Goal: Register for event/course

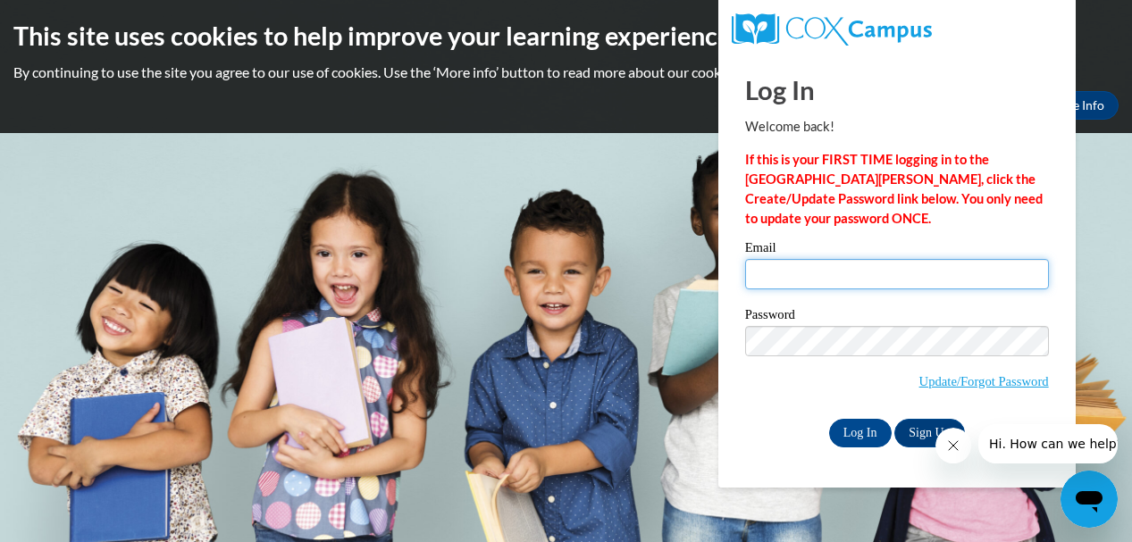
click at [770, 276] on input "Email" at bounding box center [897, 274] width 304 height 30
type input "nbailey@kindezi.org"
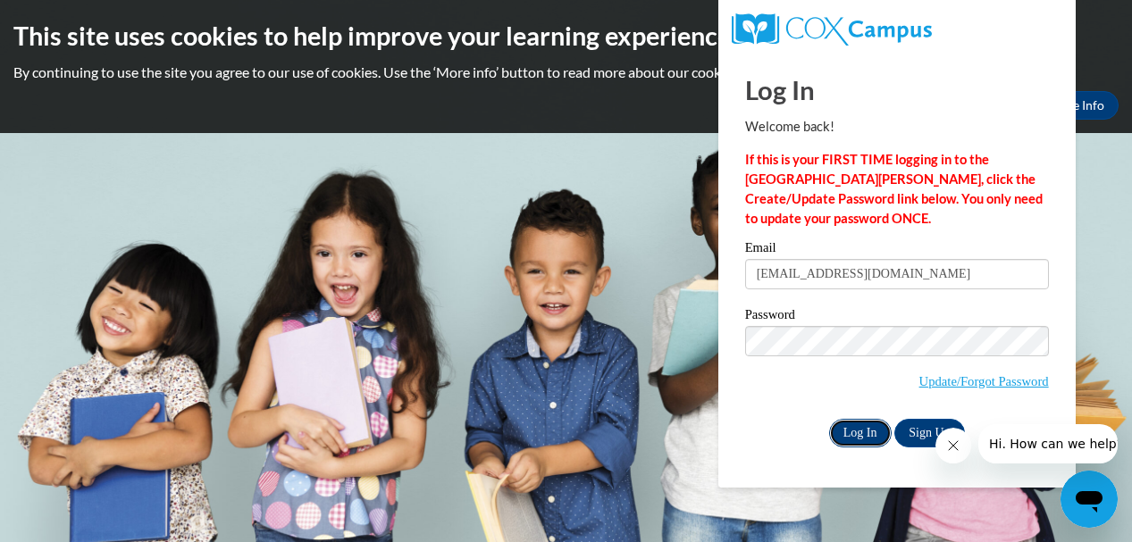
click at [858, 429] on input "Log In" at bounding box center [860, 433] width 63 height 29
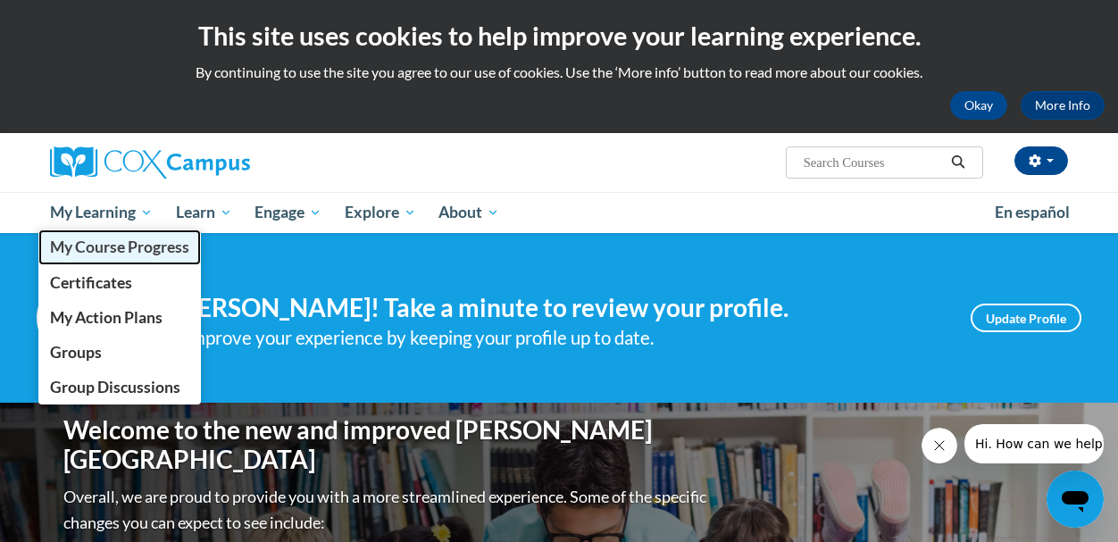
click at [114, 238] on span "My Course Progress" at bounding box center [119, 247] width 139 height 19
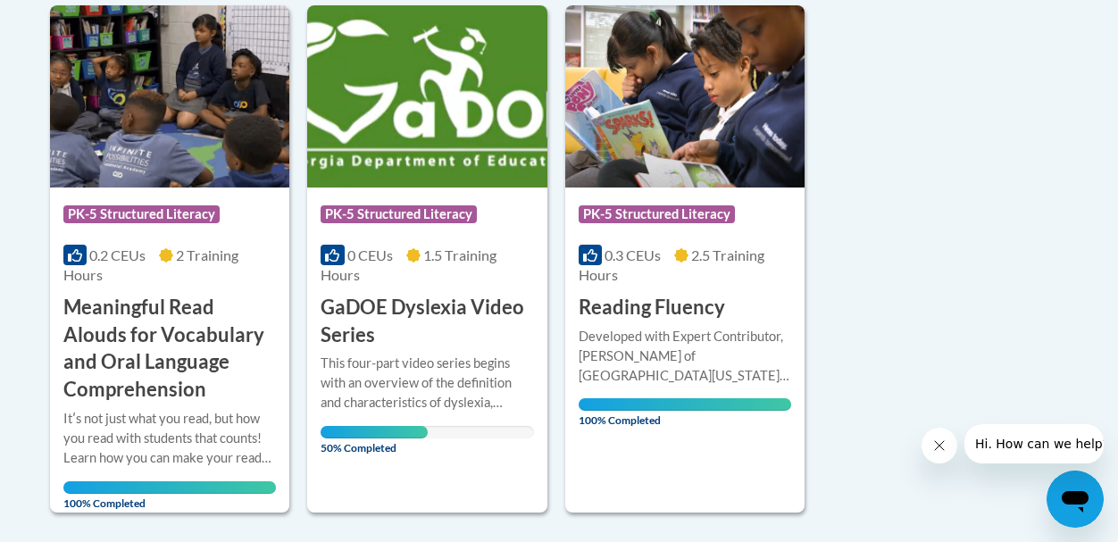
scroll to position [1467, 0]
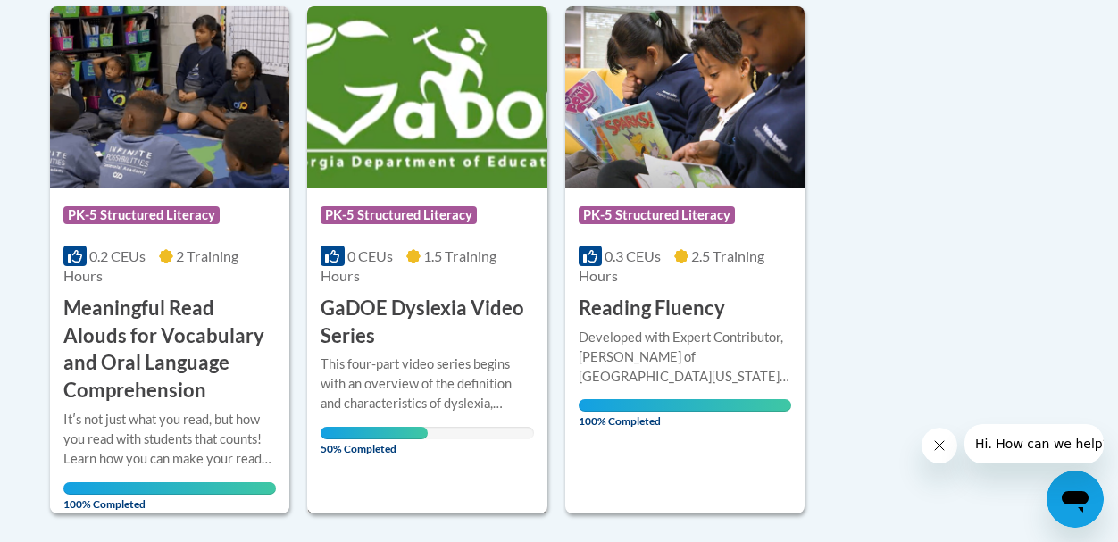
click at [374, 280] on div "0 CEUs 1.5 Training Hours" at bounding box center [427, 265] width 213 height 39
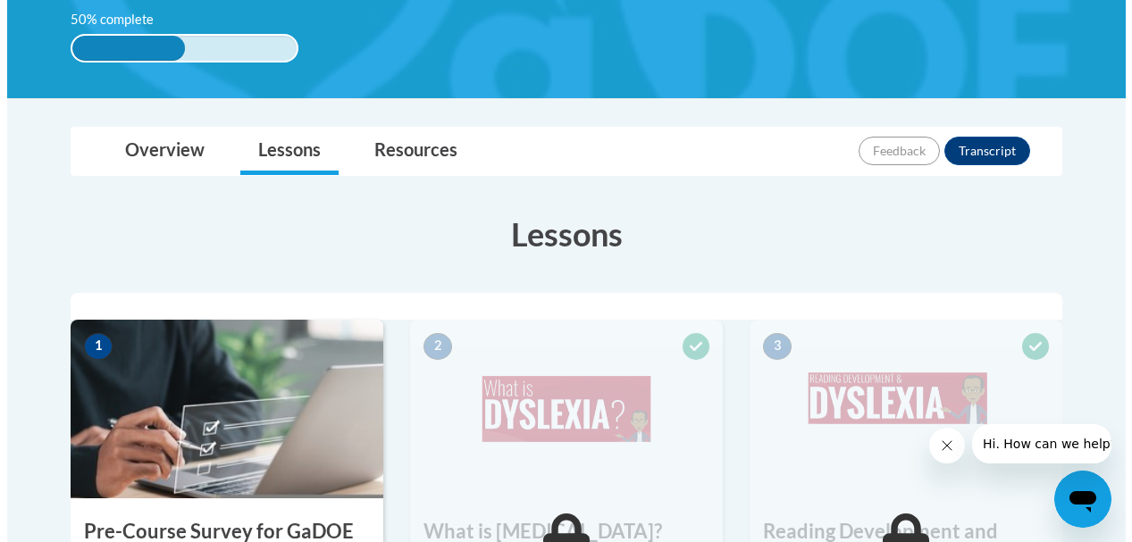
scroll to position [631, 0]
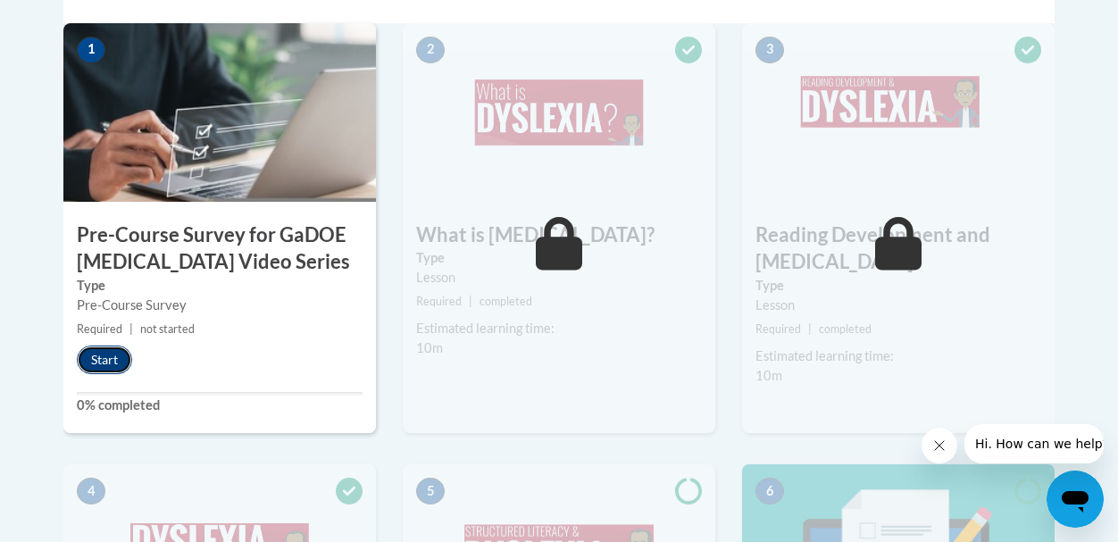
click at [98, 358] on button "Start" at bounding box center [104, 360] width 55 height 29
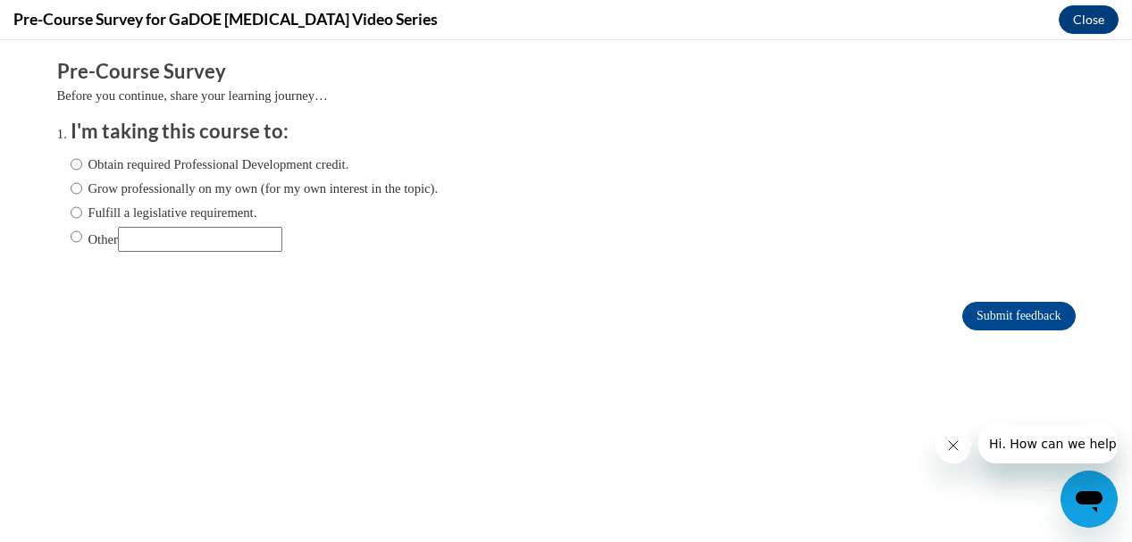
scroll to position [0, 0]
click at [71, 213] on input "Fulfill a legislative requirement." at bounding box center [77, 213] width 12 height 20
radio input "true"
click at [987, 313] on input "Submit feedback" at bounding box center [1018, 316] width 113 height 29
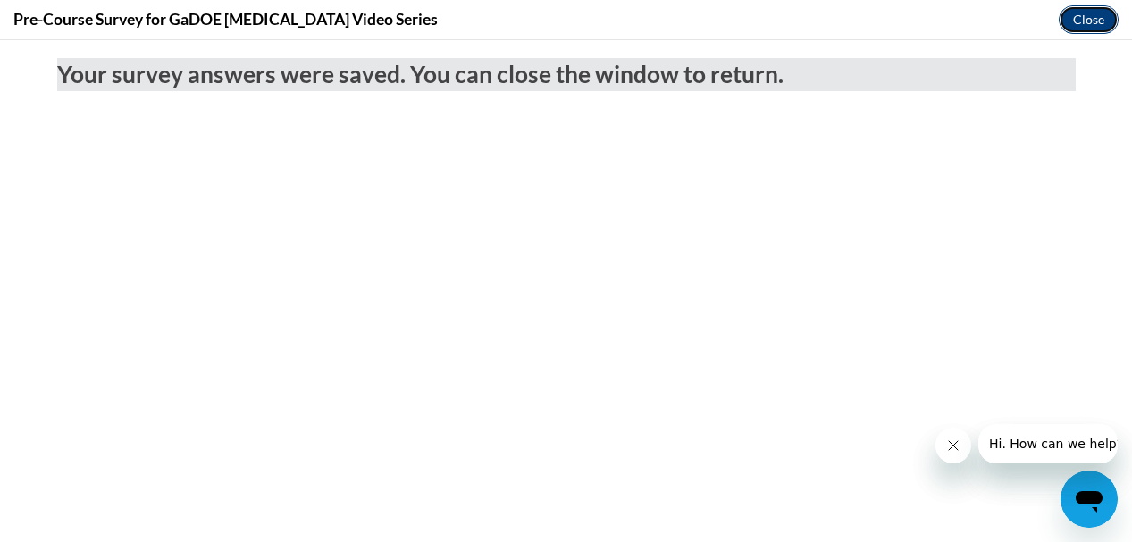
click at [1077, 17] on button "Close" at bounding box center [1088, 19] width 60 height 29
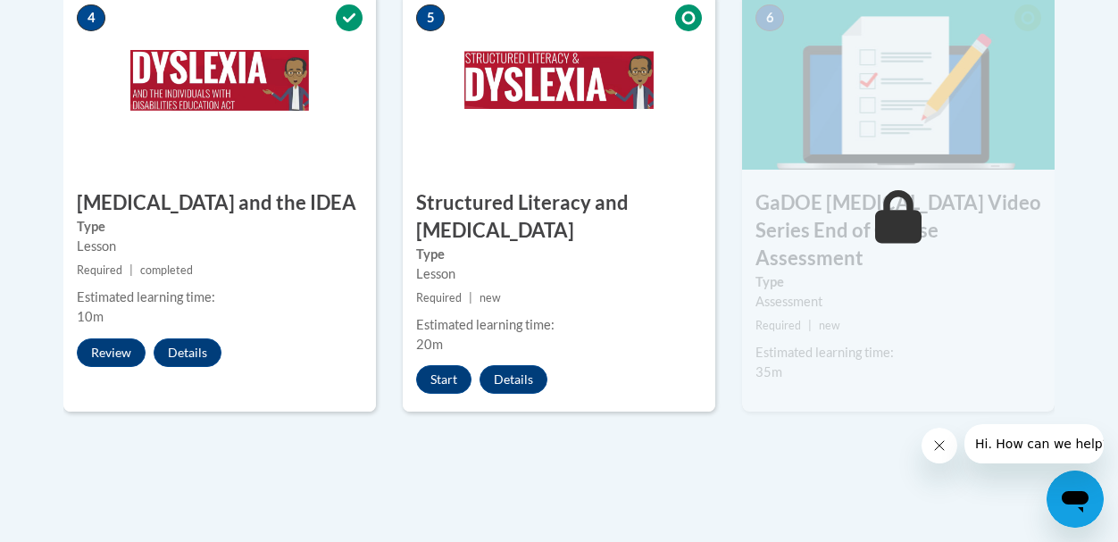
scroll to position [1115, 0]
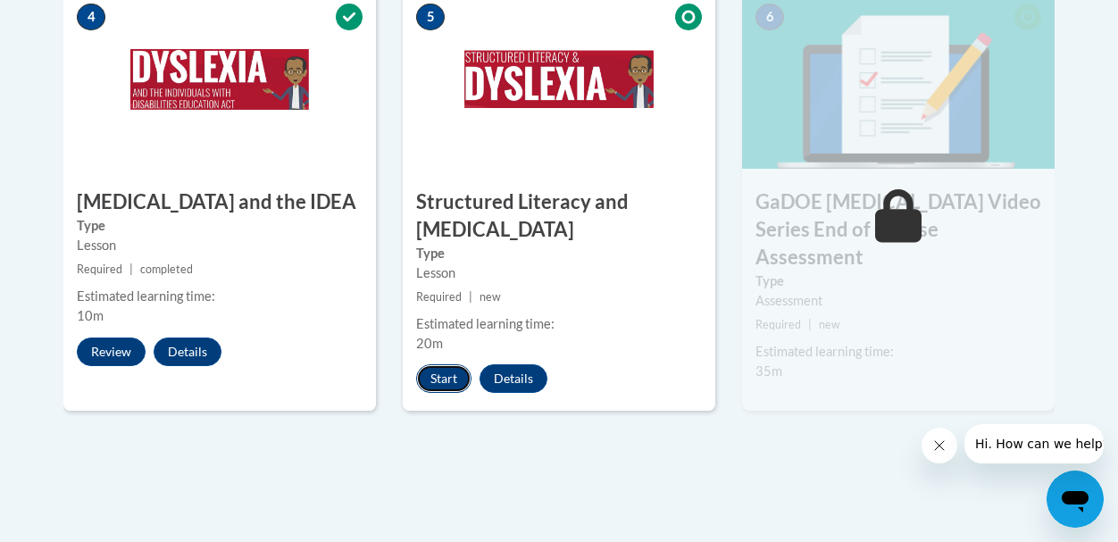
click at [455, 386] on button "Start" at bounding box center [443, 378] width 55 height 29
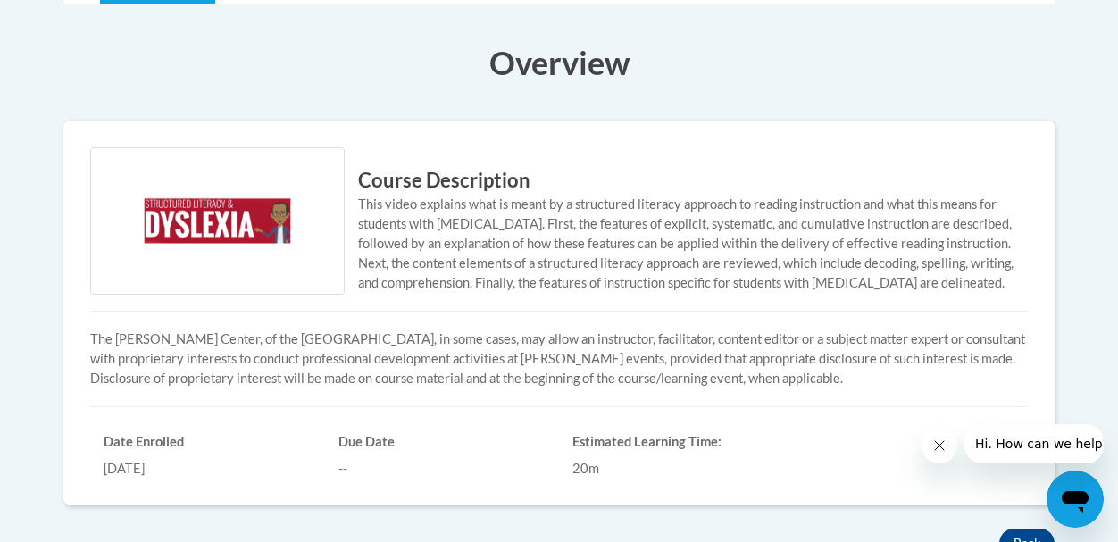
scroll to position [491, 0]
click at [246, 208] on img at bounding box center [217, 221] width 255 height 147
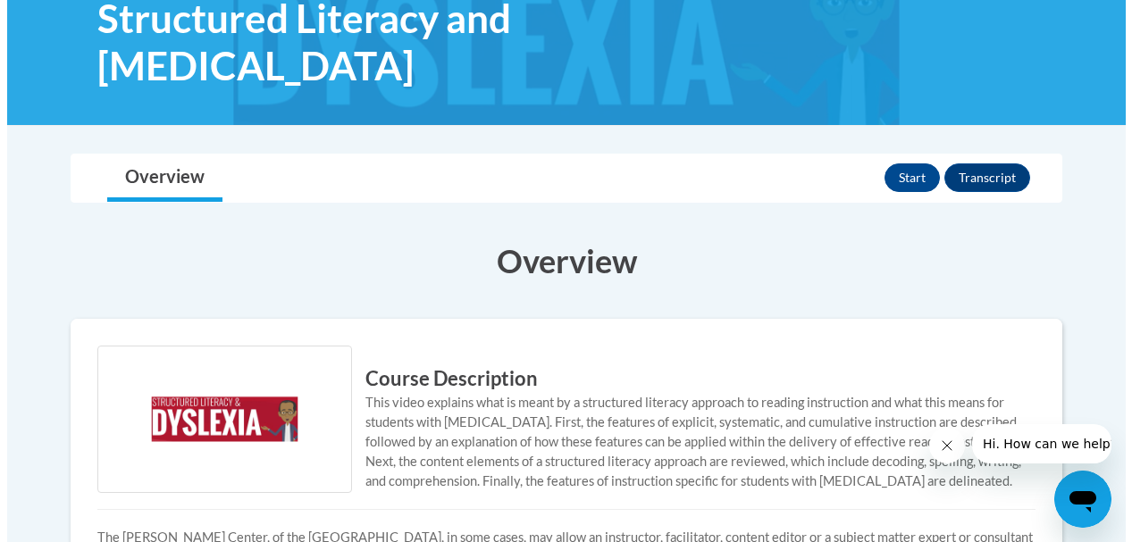
scroll to position [293, 0]
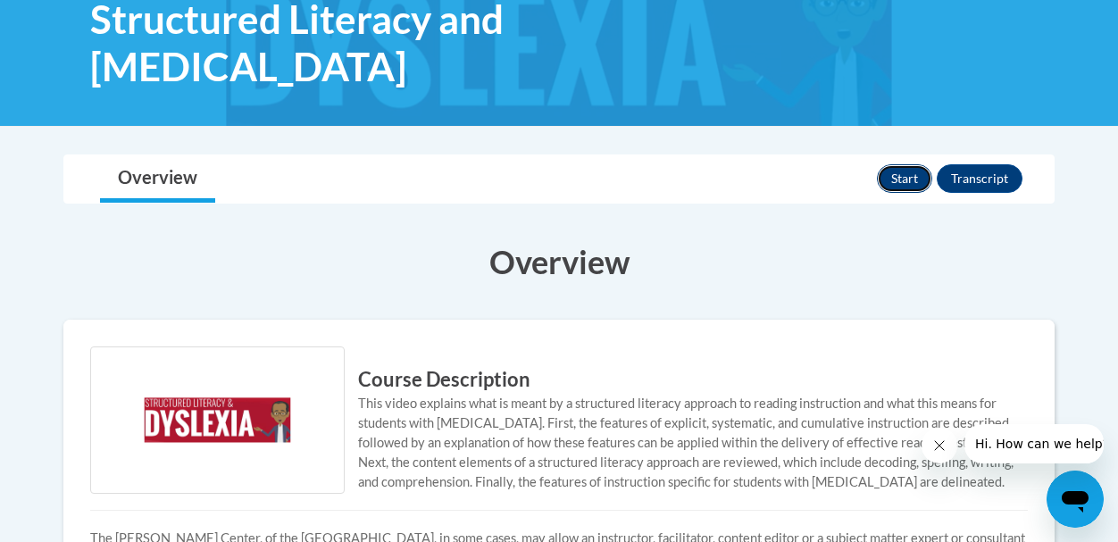
click at [889, 164] on button "Start" at bounding box center [904, 178] width 55 height 29
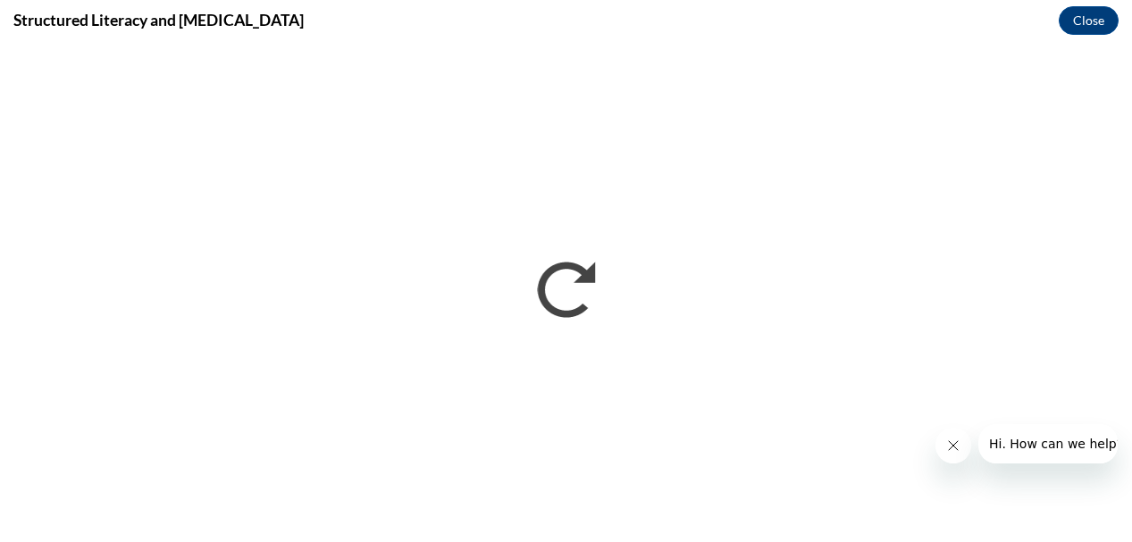
scroll to position [0, 0]
